Goal: Task Accomplishment & Management: Manage account settings

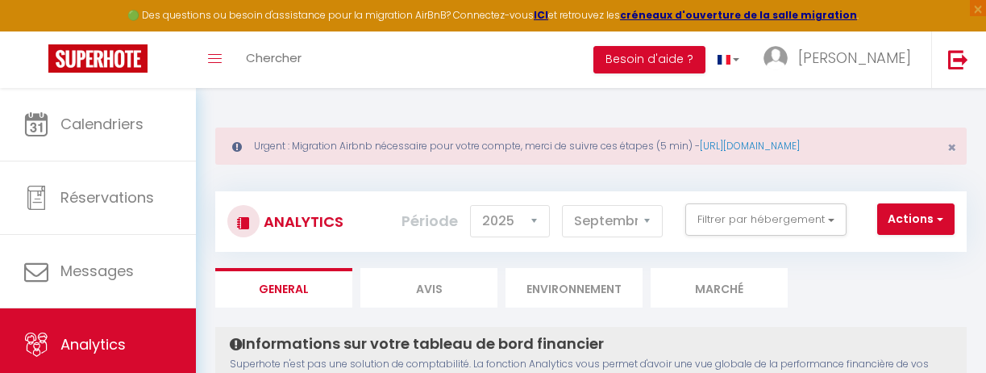
select select "2025"
select select "9"
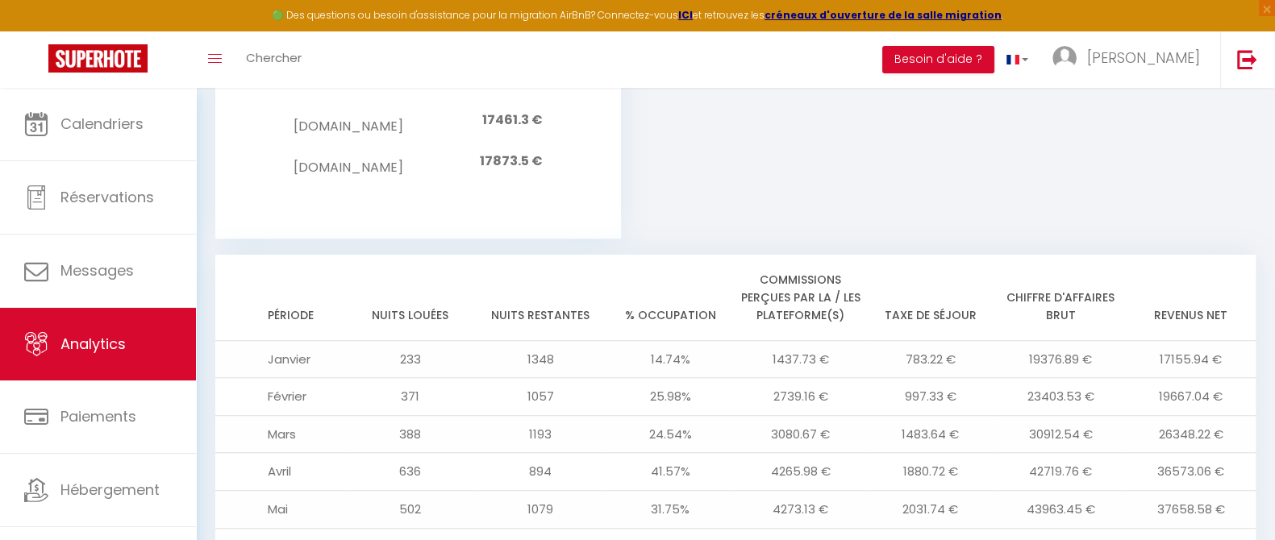
scroll to position [1533, 0]
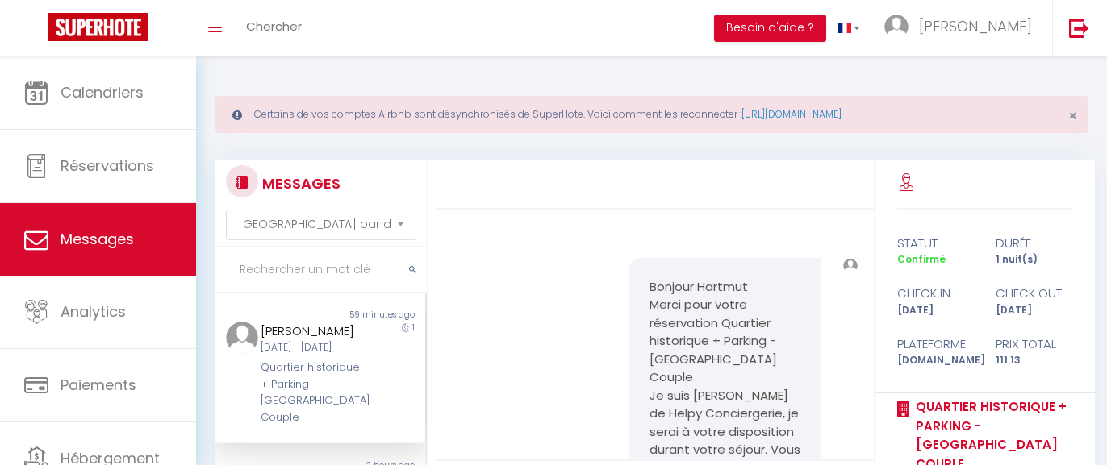
select select "message"
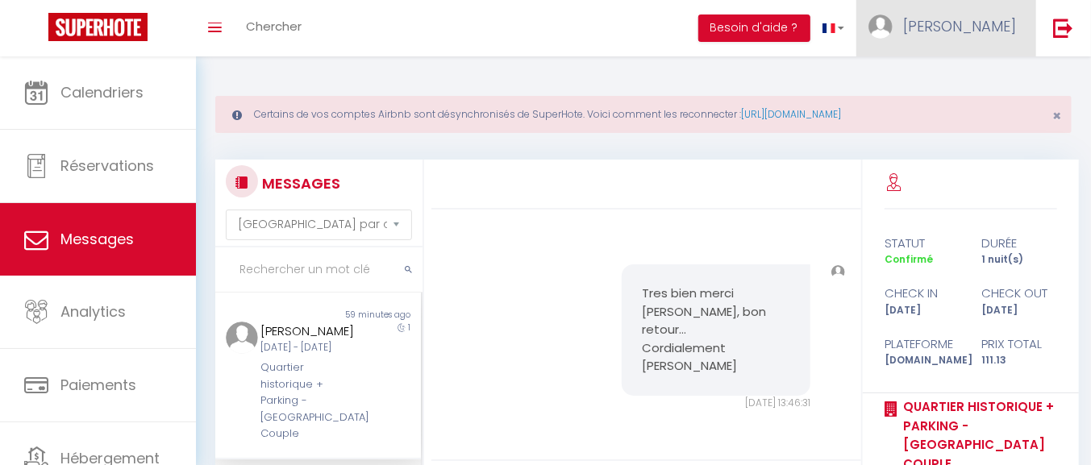
click at [1008, 26] on span "[PERSON_NAME]" at bounding box center [959, 26] width 113 height 20
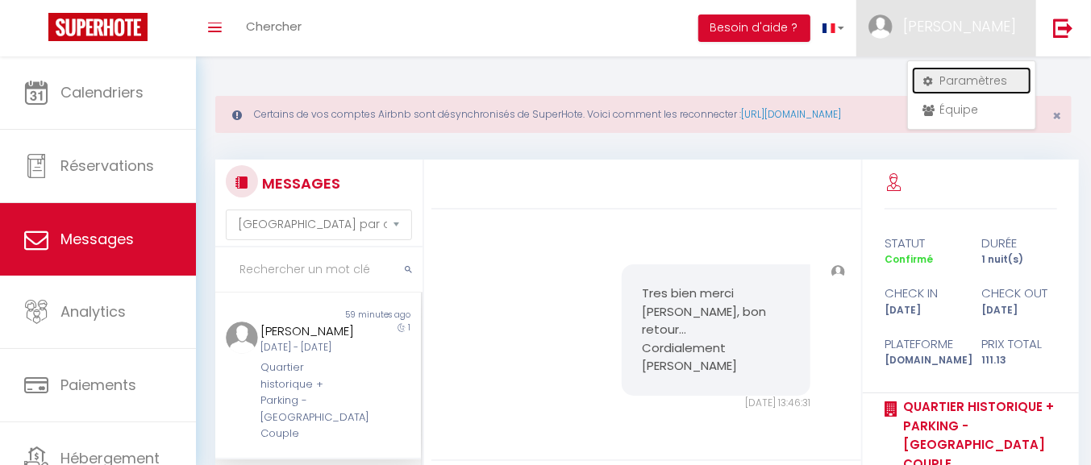
click at [973, 82] on link "Paramètres" at bounding box center [971, 80] width 119 height 27
select select "fr"
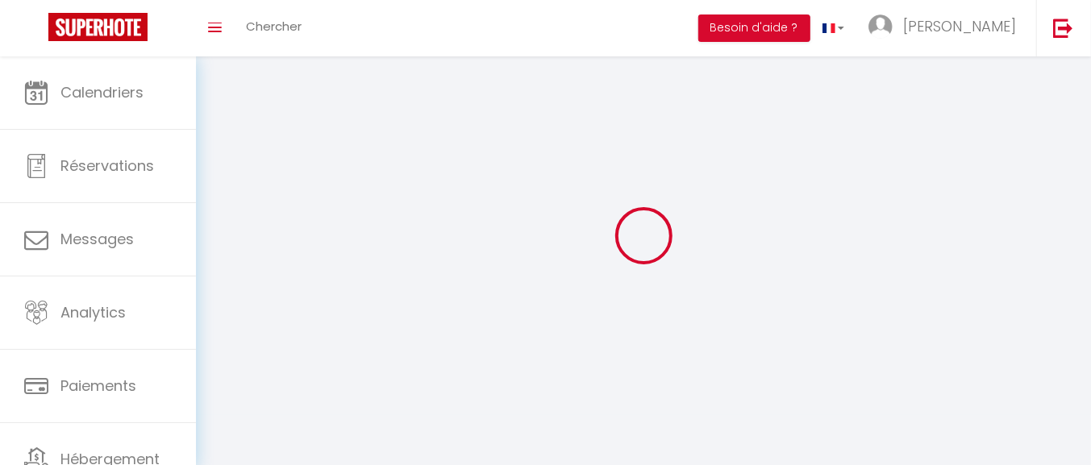
type input "[PERSON_NAME]"
type input "CLAVERIE"
type input "0603997396"
type input "[STREET_ADDRESS]"
type input "64230"
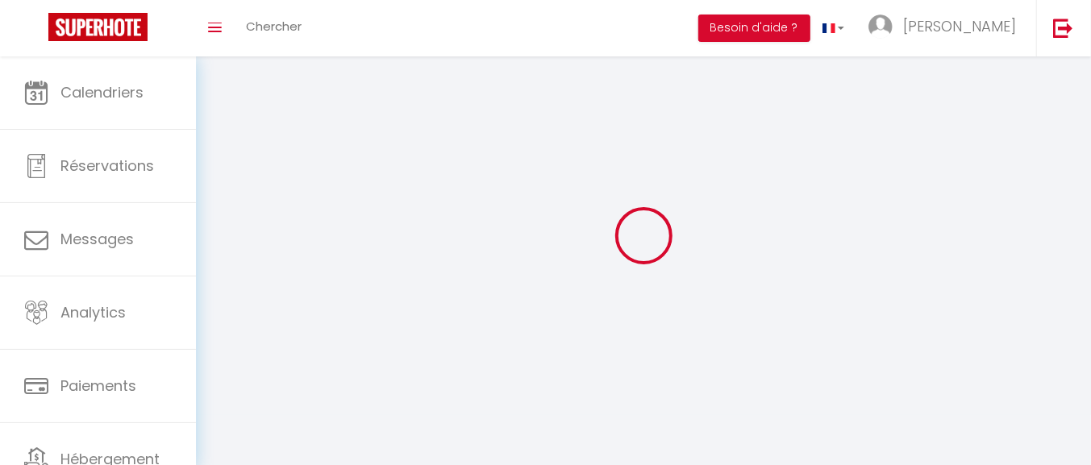
type input "CAUBIOS LOOS"
type input "YCFZOK7WcP1hNWfd9hpbxpXnl"
type input "0VxnSbsQ1YSWiBs4DrHPHQCSM"
type input "[URL][DOMAIN_NAME]"
select select "28"
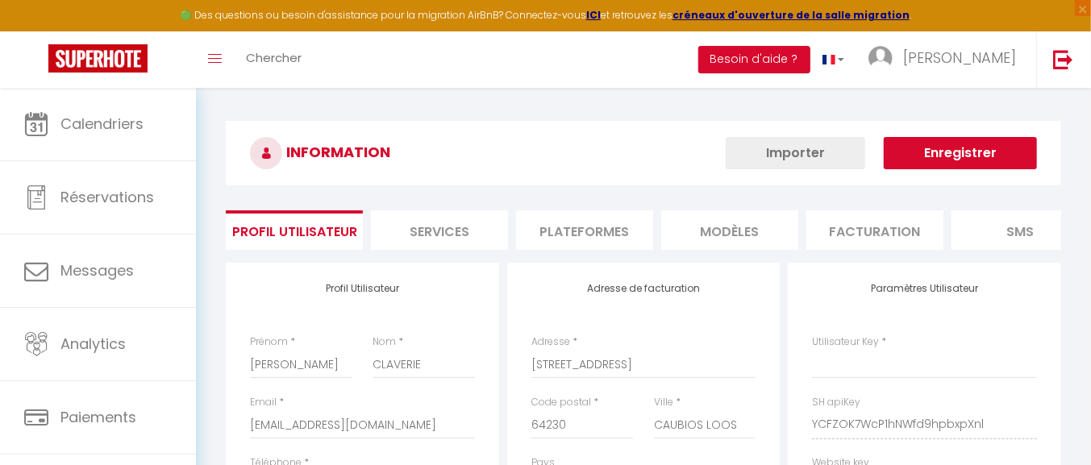
type input "YCFZOK7WcP1hNWfd9hpbxpXnl"
type input "0VxnSbsQ1YSWiBs4DrHPHQCSM"
type input "[URL][DOMAIN_NAME]"
select select "fr"
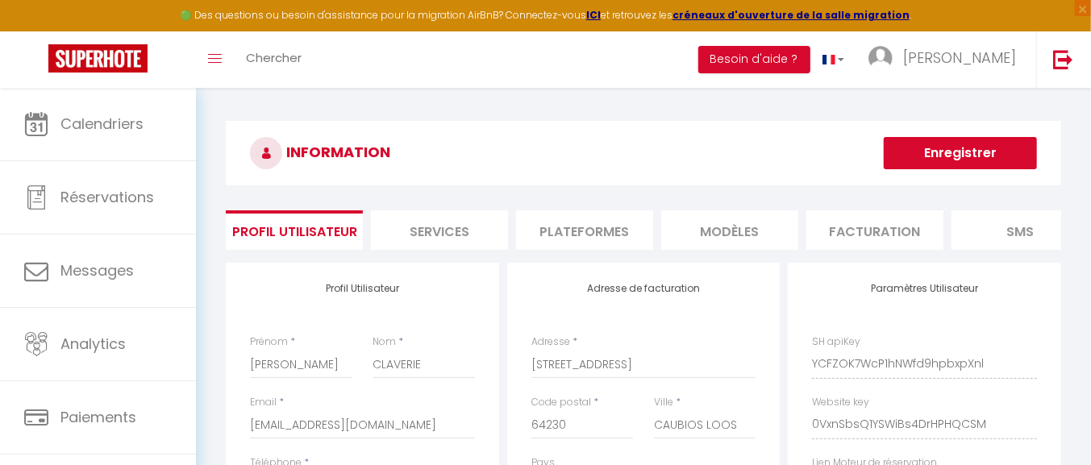
click at [571, 219] on li "Plateformes" at bounding box center [584, 230] width 137 height 40
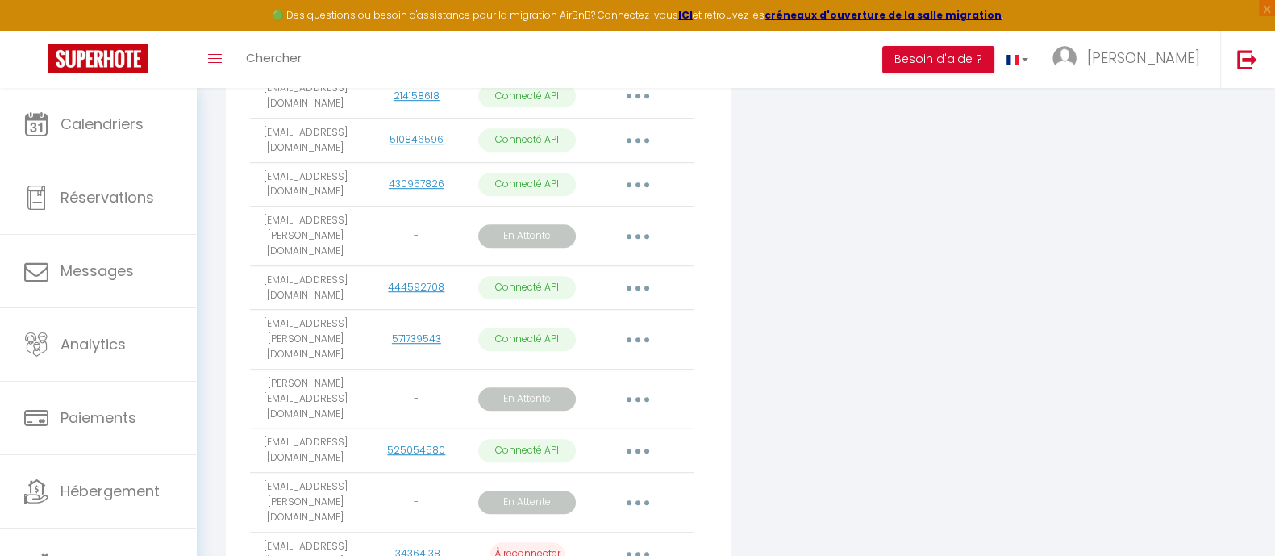
scroll to position [1310, 0]
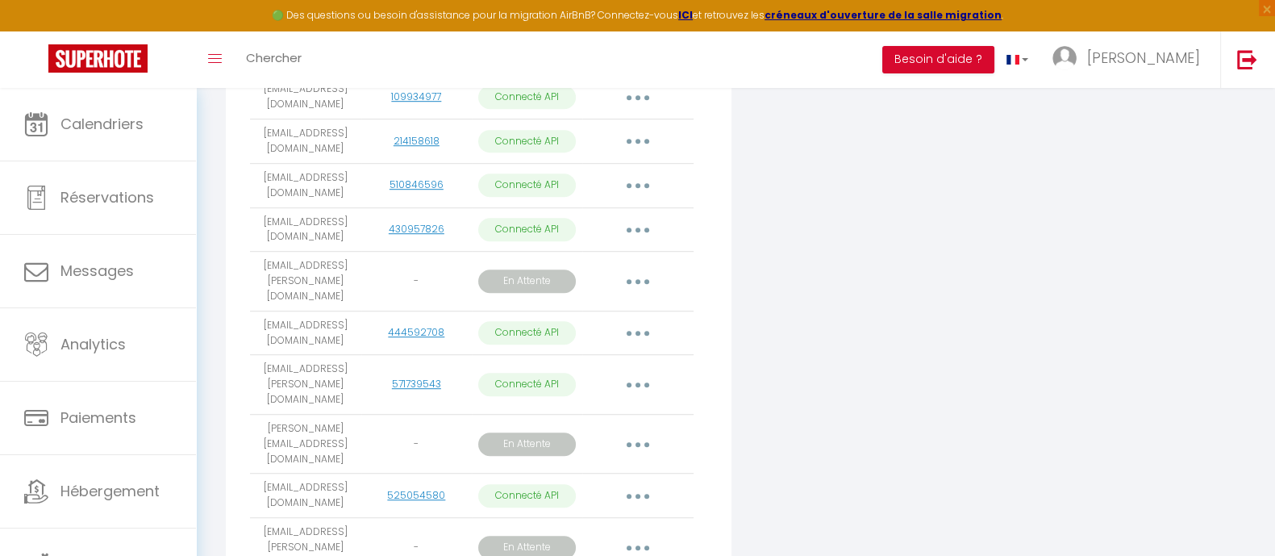
click at [628, 269] on button "button" at bounding box center [637, 282] width 45 height 26
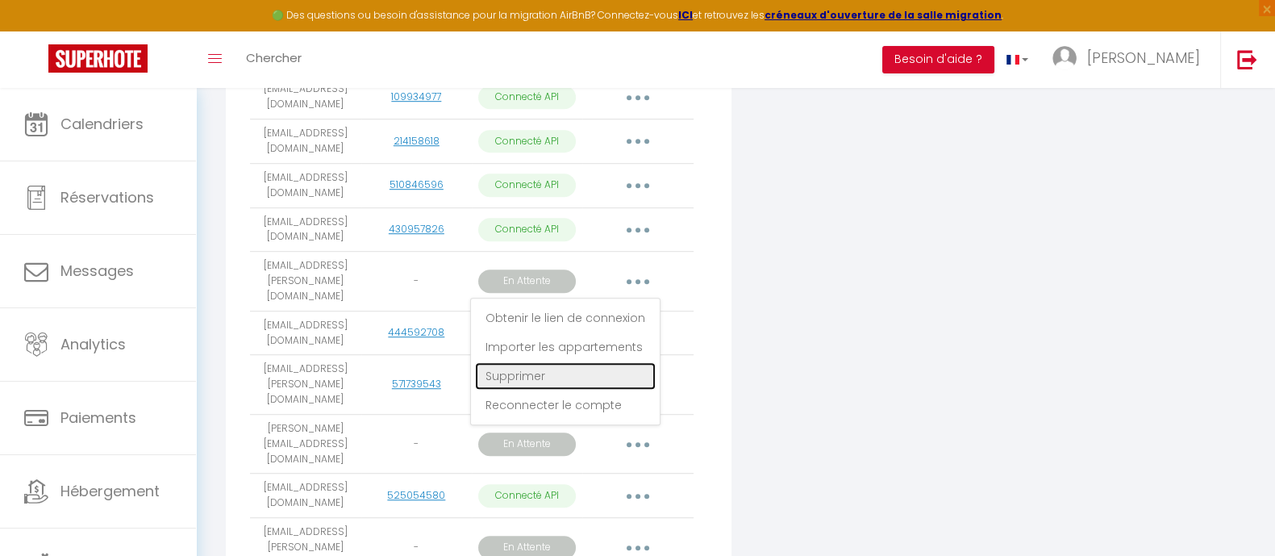
click at [525, 362] on link "Supprimer" at bounding box center [565, 375] width 181 height 27
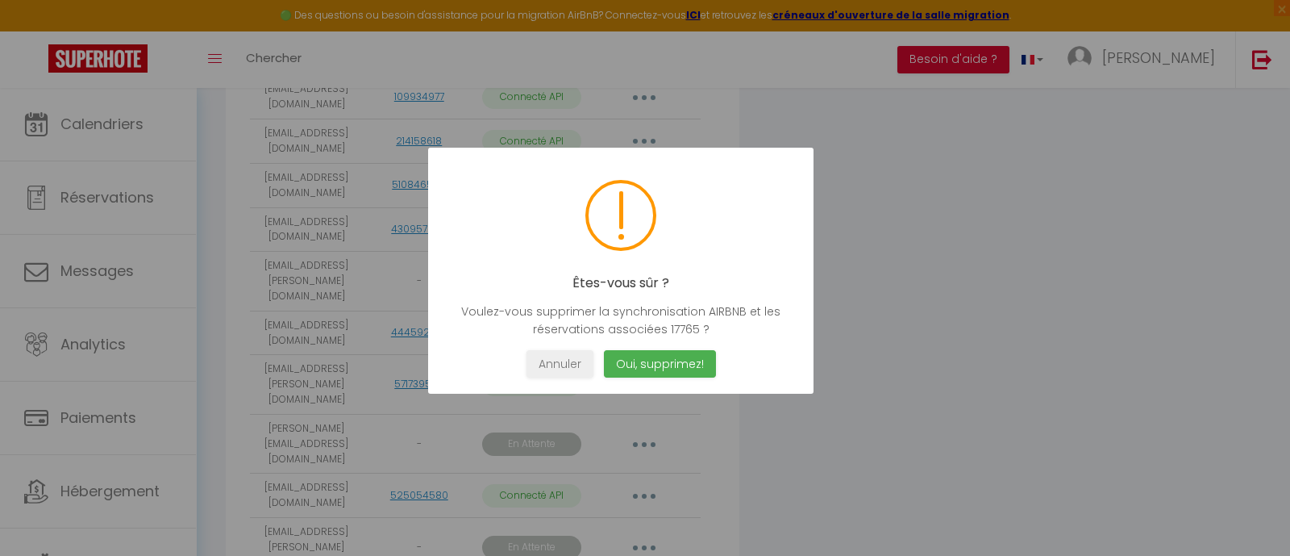
click at [261, 181] on div at bounding box center [645, 278] width 1290 height 556
drag, startPoint x: 573, startPoint y: 358, endPoint x: 355, endPoint y: 222, distance: 257.6
click at [573, 356] on button "Annuler" at bounding box center [560, 364] width 67 height 28
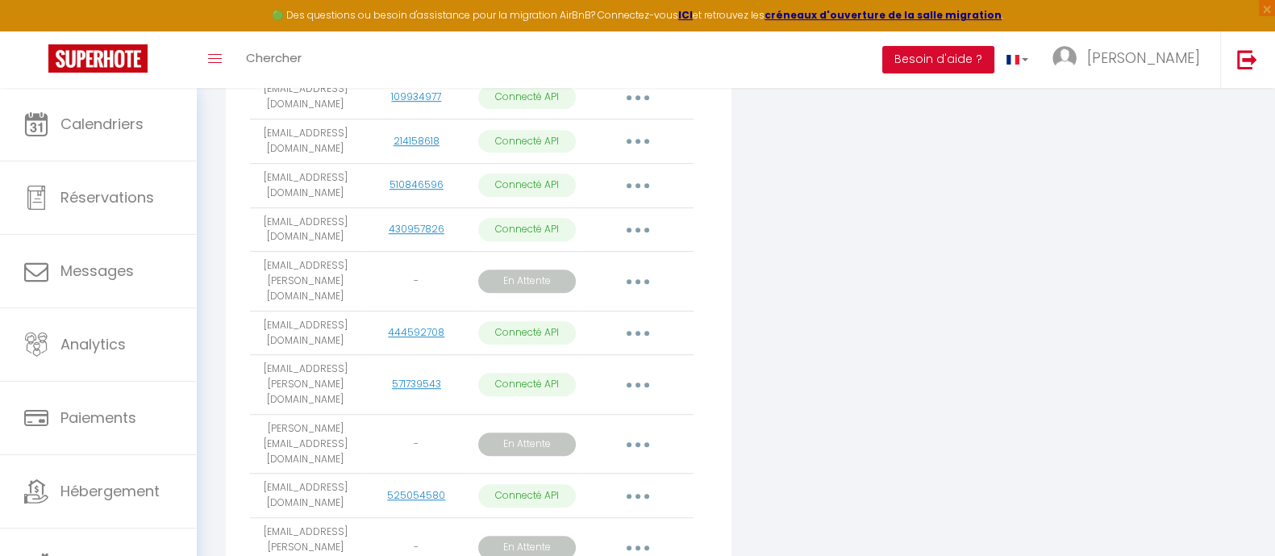
drag, startPoint x: 258, startPoint y: 190, endPoint x: 331, endPoint y: 209, distance: 74.9
click at [331, 252] on td "[EMAIL_ADDRESS][PERSON_NAME][DOMAIN_NAME]" at bounding box center [305, 282] width 110 height 60
copy td "[EMAIL_ADDRESS][PERSON_NAME][DOMAIN_NAME]"
click at [628, 269] on button "button" at bounding box center [637, 282] width 45 height 26
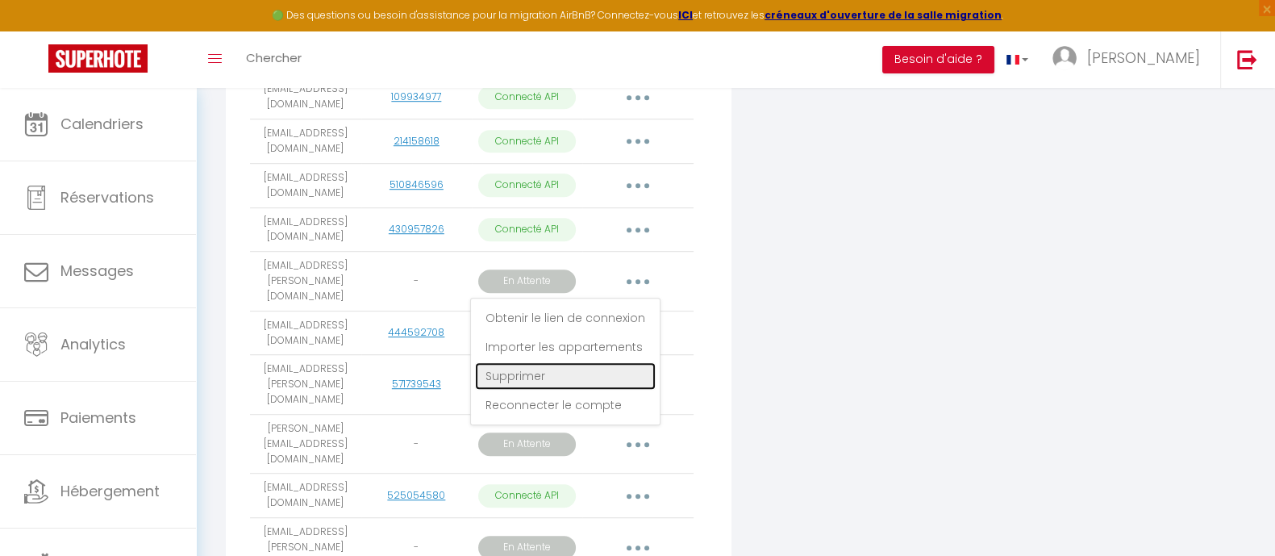
click at [523, 362] on link "Supprimer" at bounding box center [565, 375] width 181 height 27
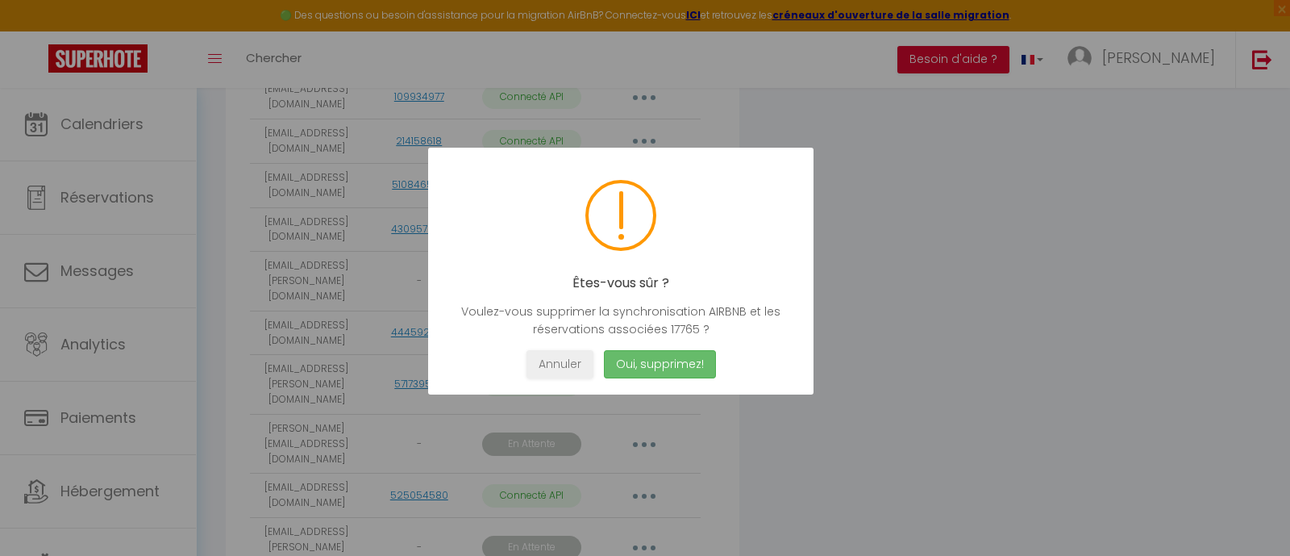
click at [683, 365] on button "Oui, supprimez!" at bounding box center [660, 364] width 112 height 28
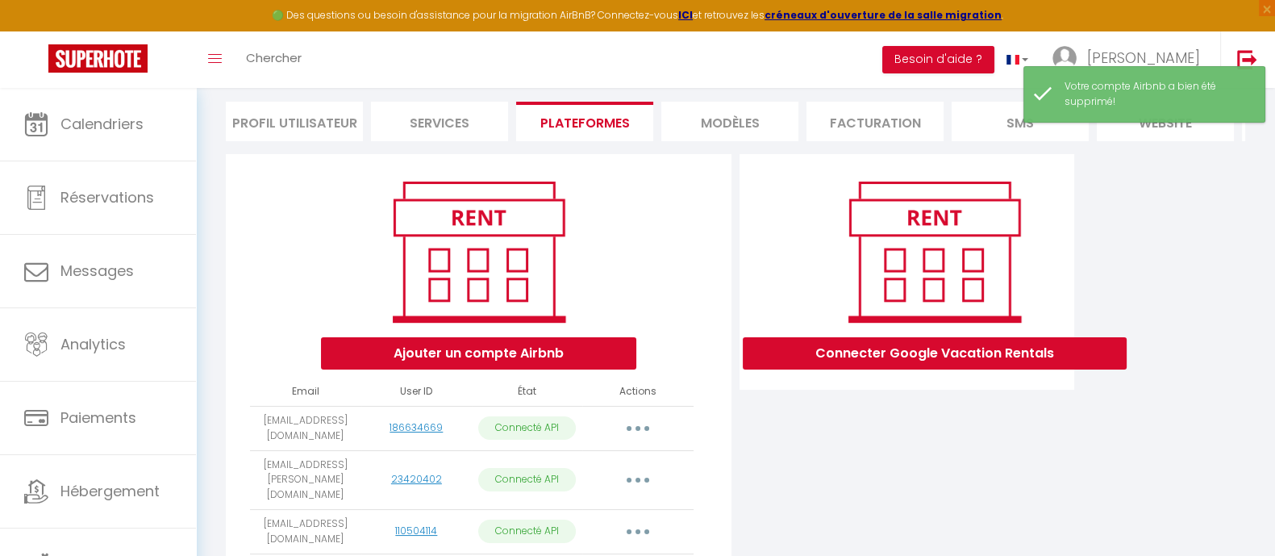
scroll to position [201, 0]
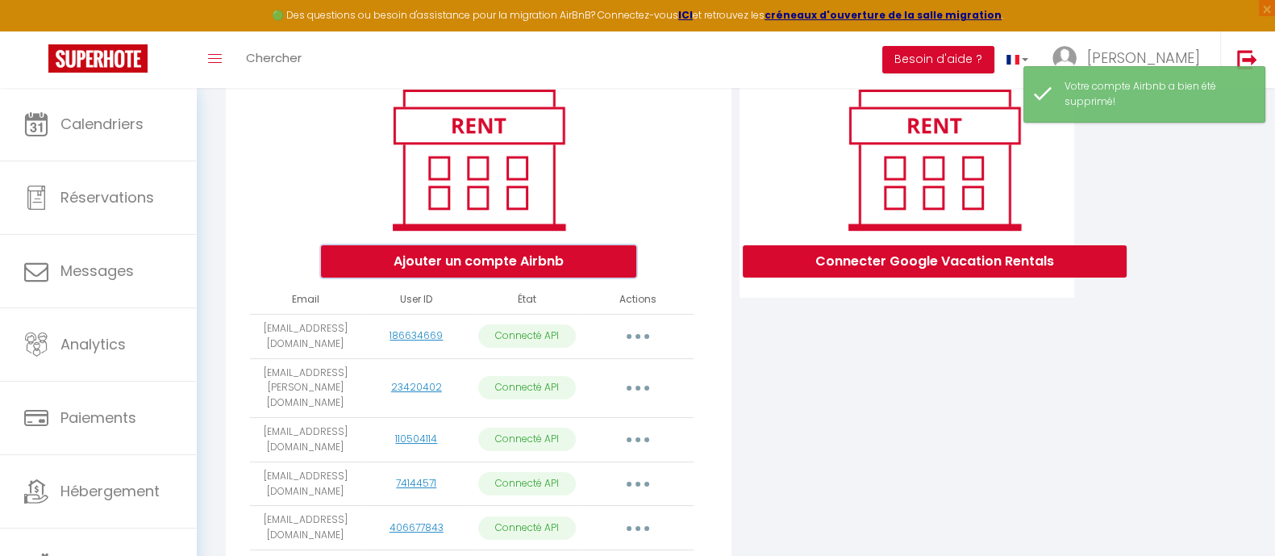
click at [520, 266] on button "Ajouter un compte Airbnb" at bounding box center [478, 261] width 315 height 32
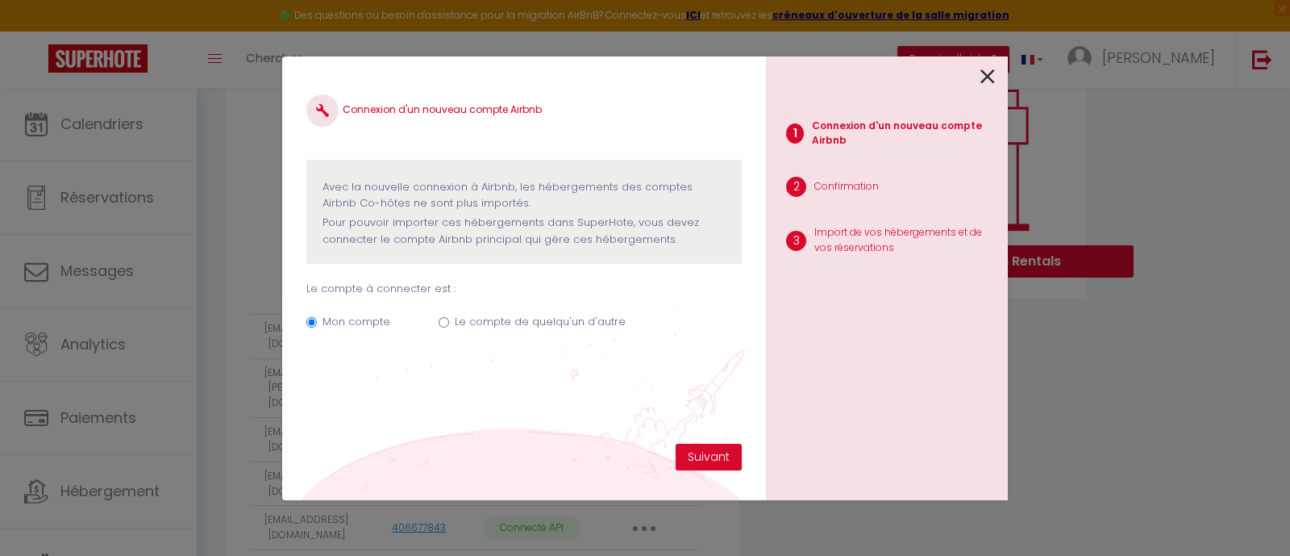
click at [527, 323] on label "Le compte de quelqu'un d'autre" at bounding box center [540, 322] width 171 height 16
click at [449, 323] on input "Le compte de quelqu'un d'autre" at bounding box center [444, 322] width 10 height 10
radio input "true"
radio input "false"
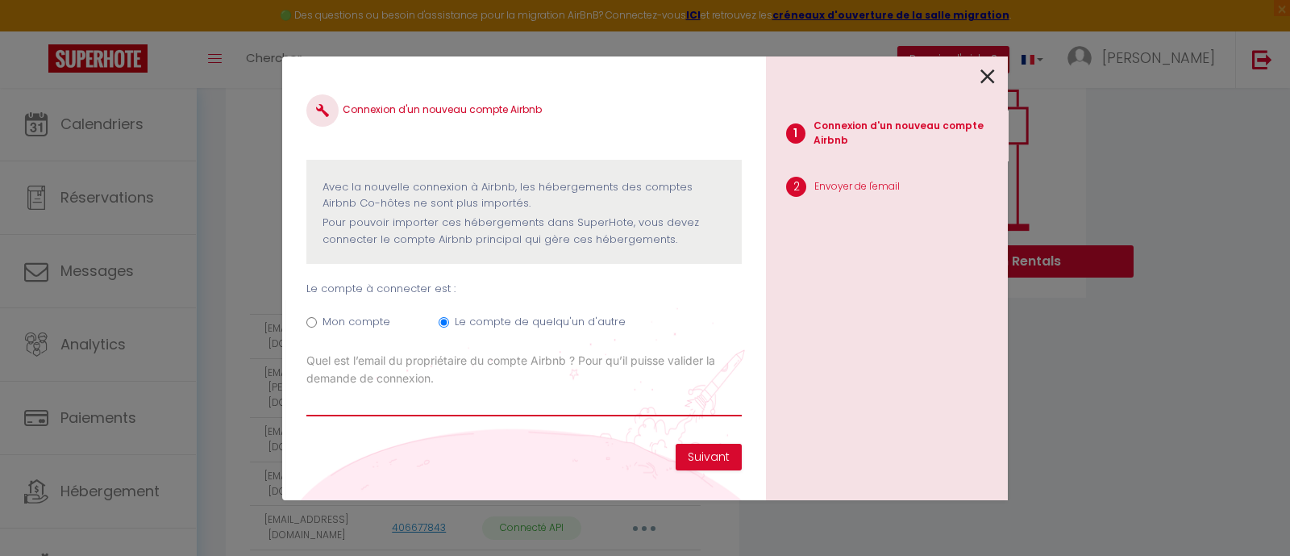
click at [337, 407] on input "Email connexion Airbnb" at bounding box center [524, 401] width 436 height 29
paste input "[EMAIL_ADDRESS][PERSON_NAME][DOMAIN_NAME]"
type input "[EMAIL_ADDRESS][PERSON_NAME][DOMAIN_NAME]"
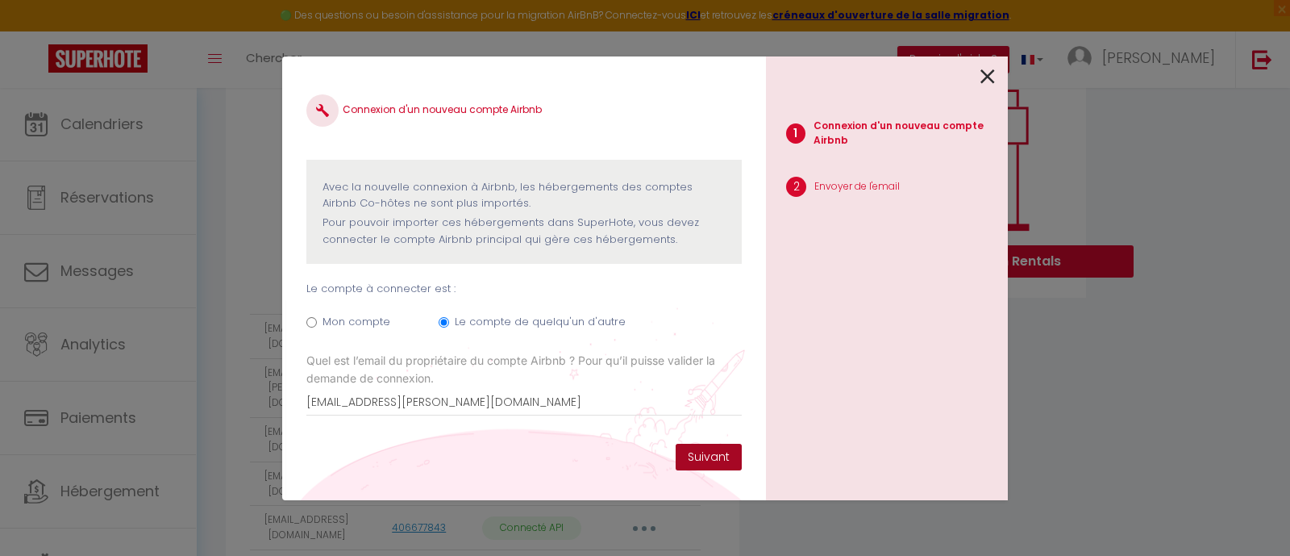
click at [713, 449] on button "Suivant" at bounding box center [709, 457] width 66 height 27
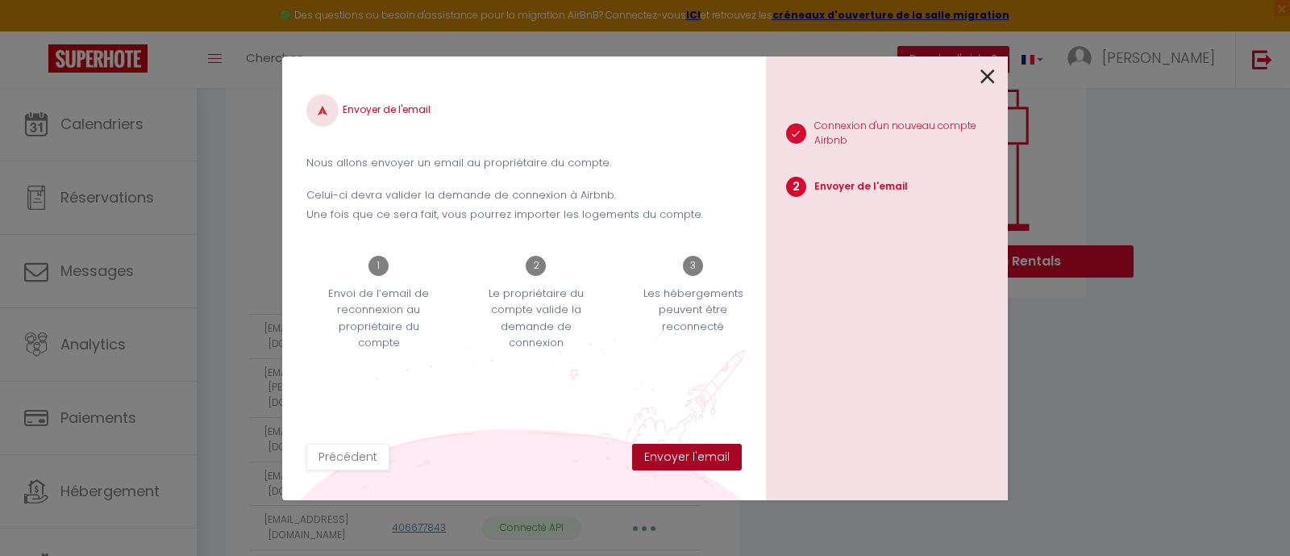
click at [706, 458] on button "Envoyer l'email" at bounding box center [687, 457] width 110 height 27
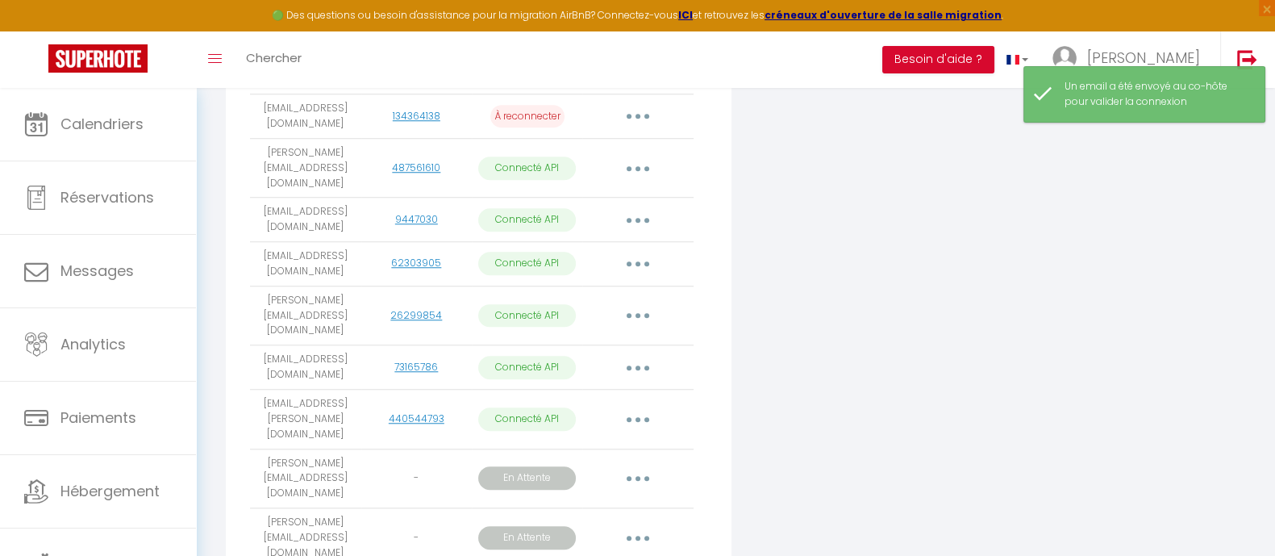
scroll to position [1815, 0]
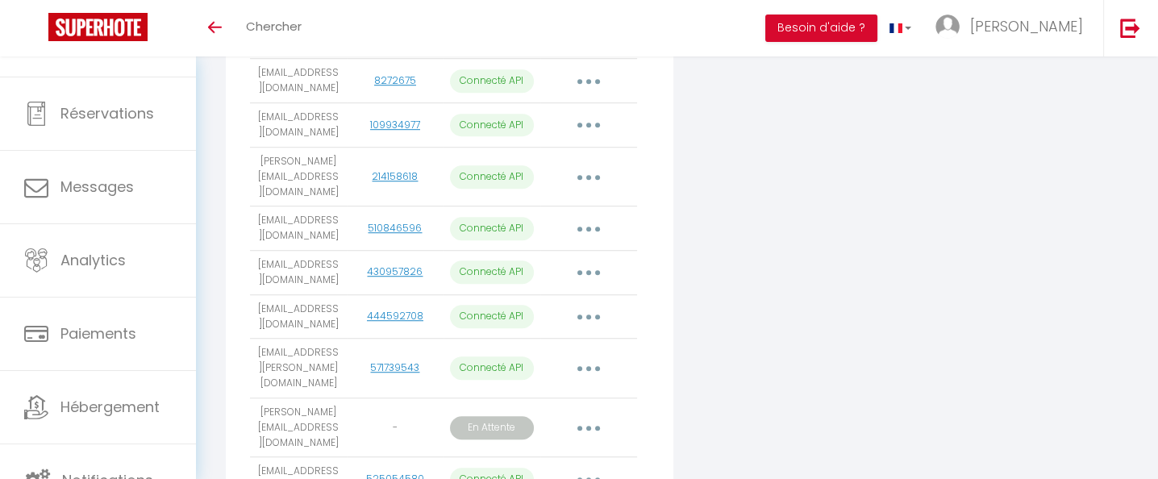
scroll to position [1310, 0]
